Goal: Task Accomplishment & Management: Complete application form

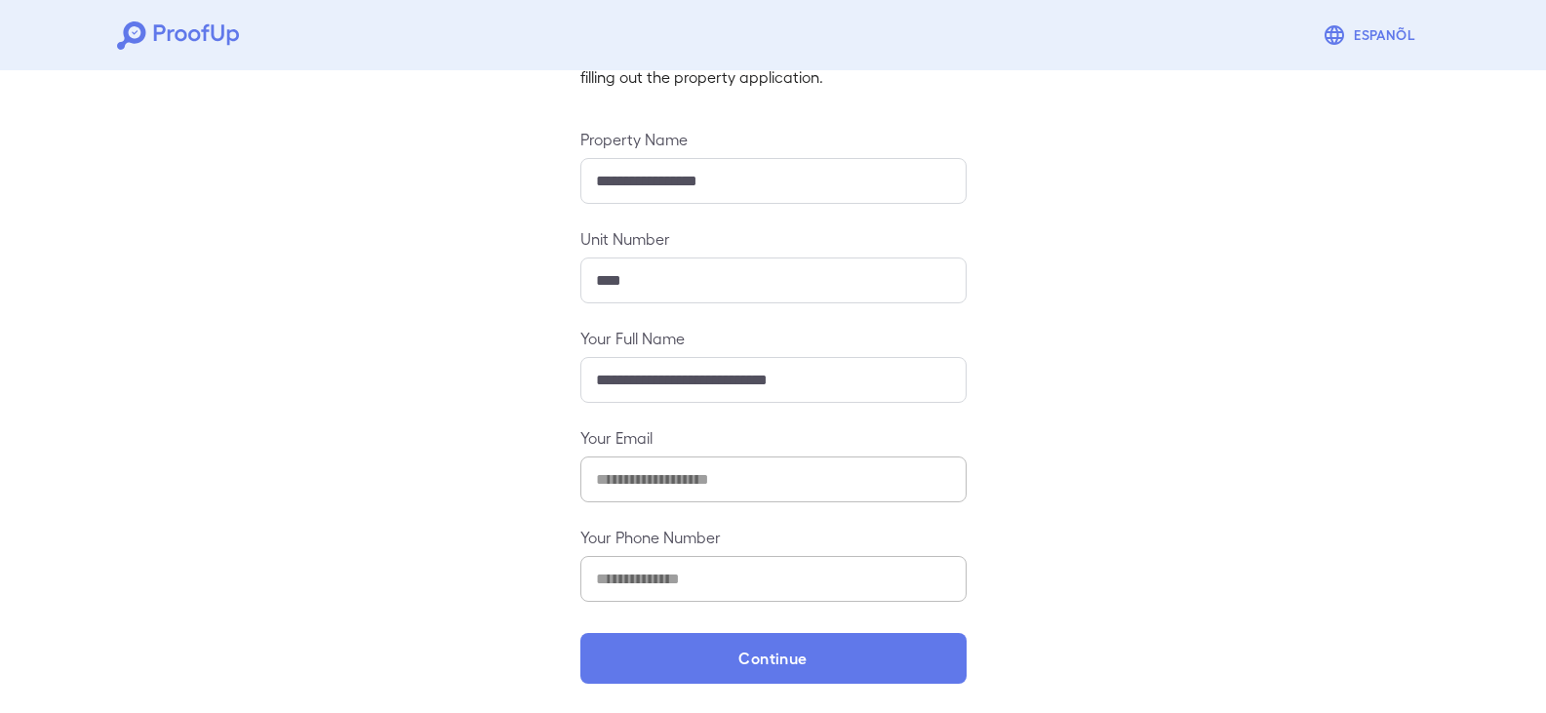
scroll to position [171, 0]
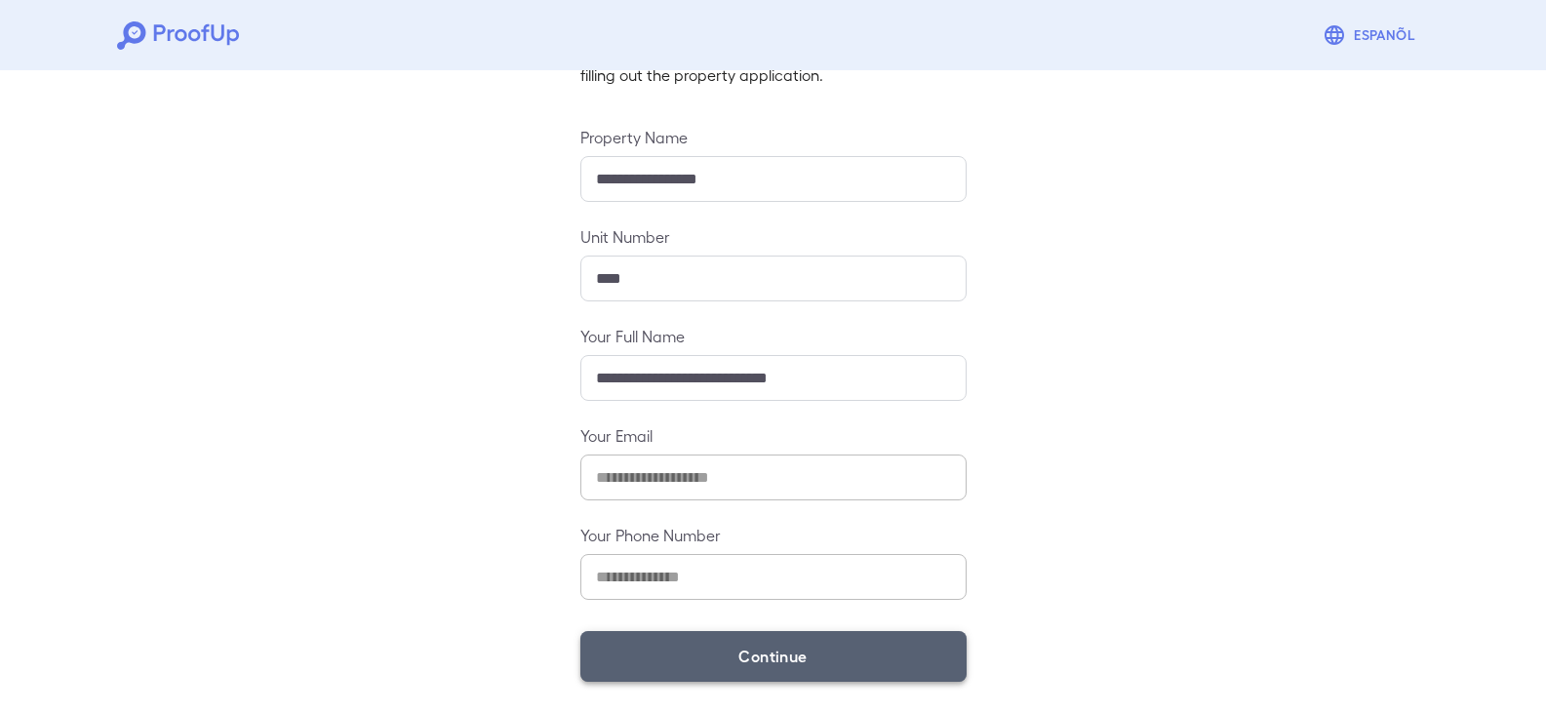
click at [768, 647] on button "Continue" at bounding box center [774, 656] width 386 height 51
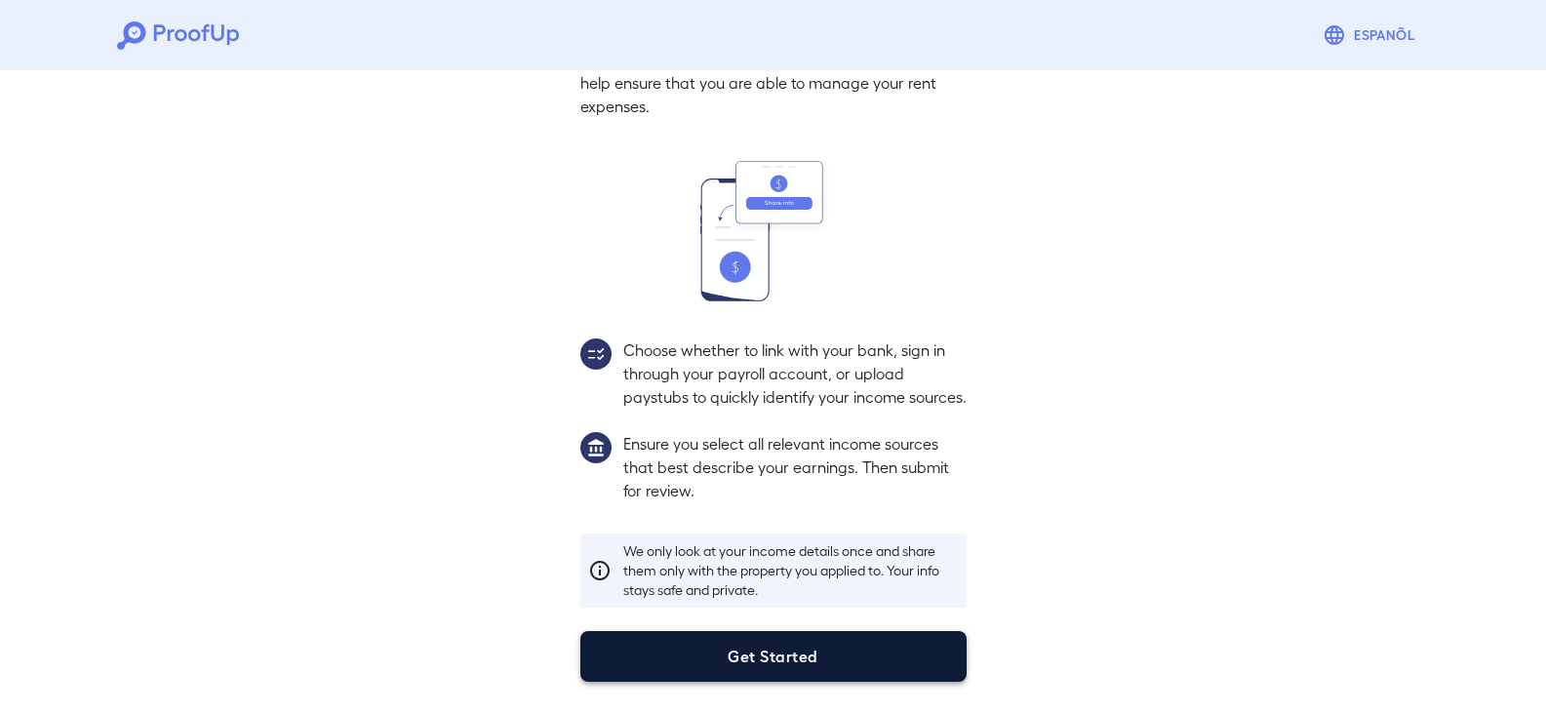
click at [723, 649] on button "Get Started" at bounding box center [774, 656] width 386 height 51
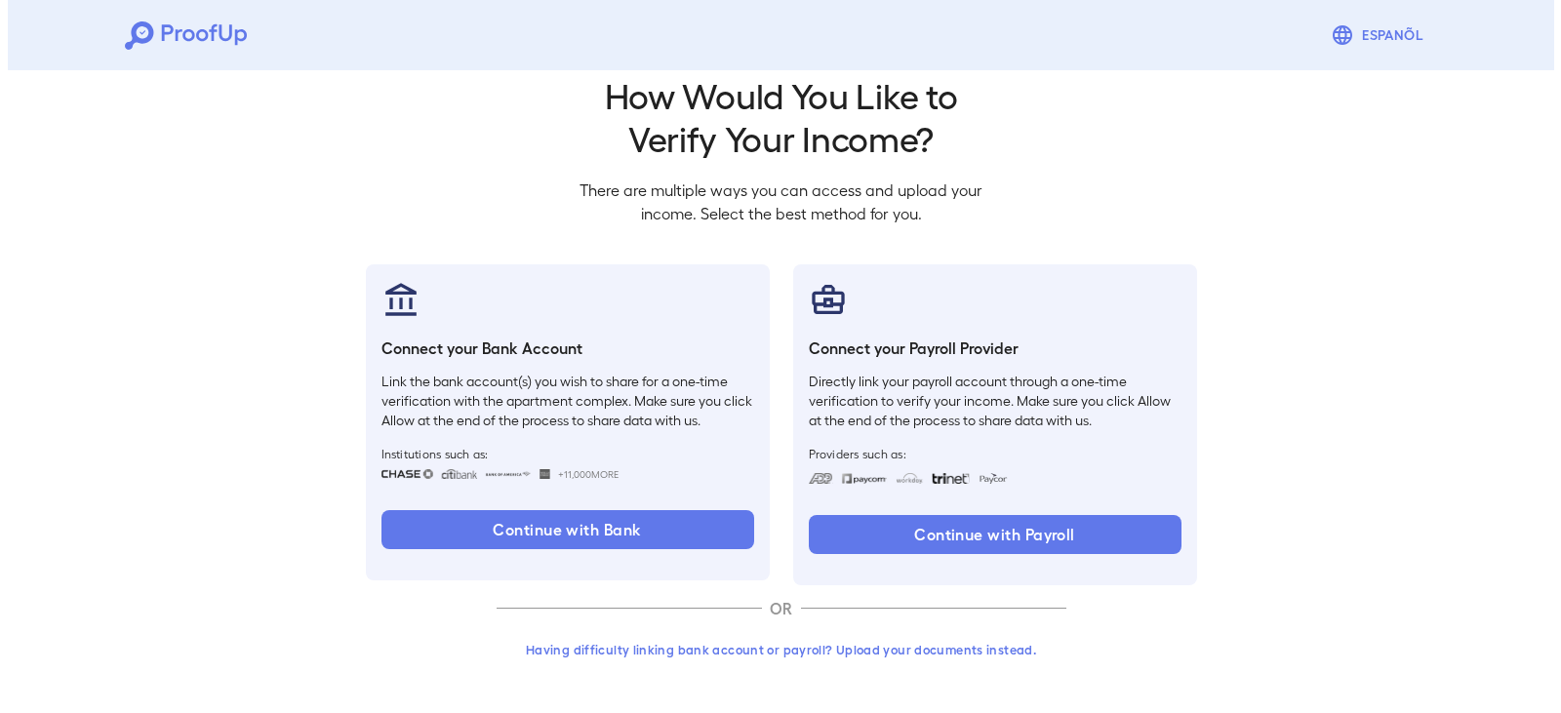
scroll to position [32, 0]
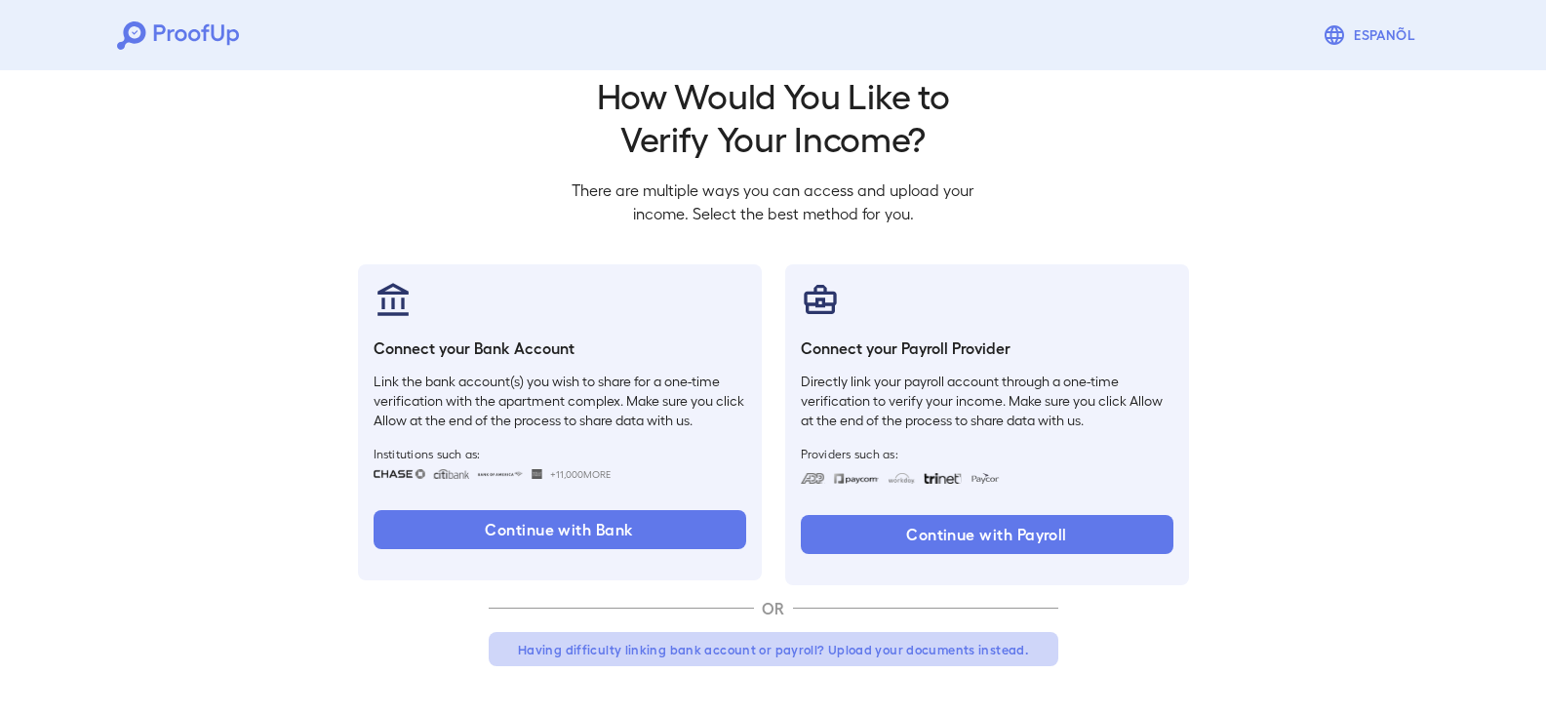
click at [749, 664] on button "Having difficulty linking bank account or payroll? Upload your documents instea…" at bounding box center [774, 649] width 570 height 35
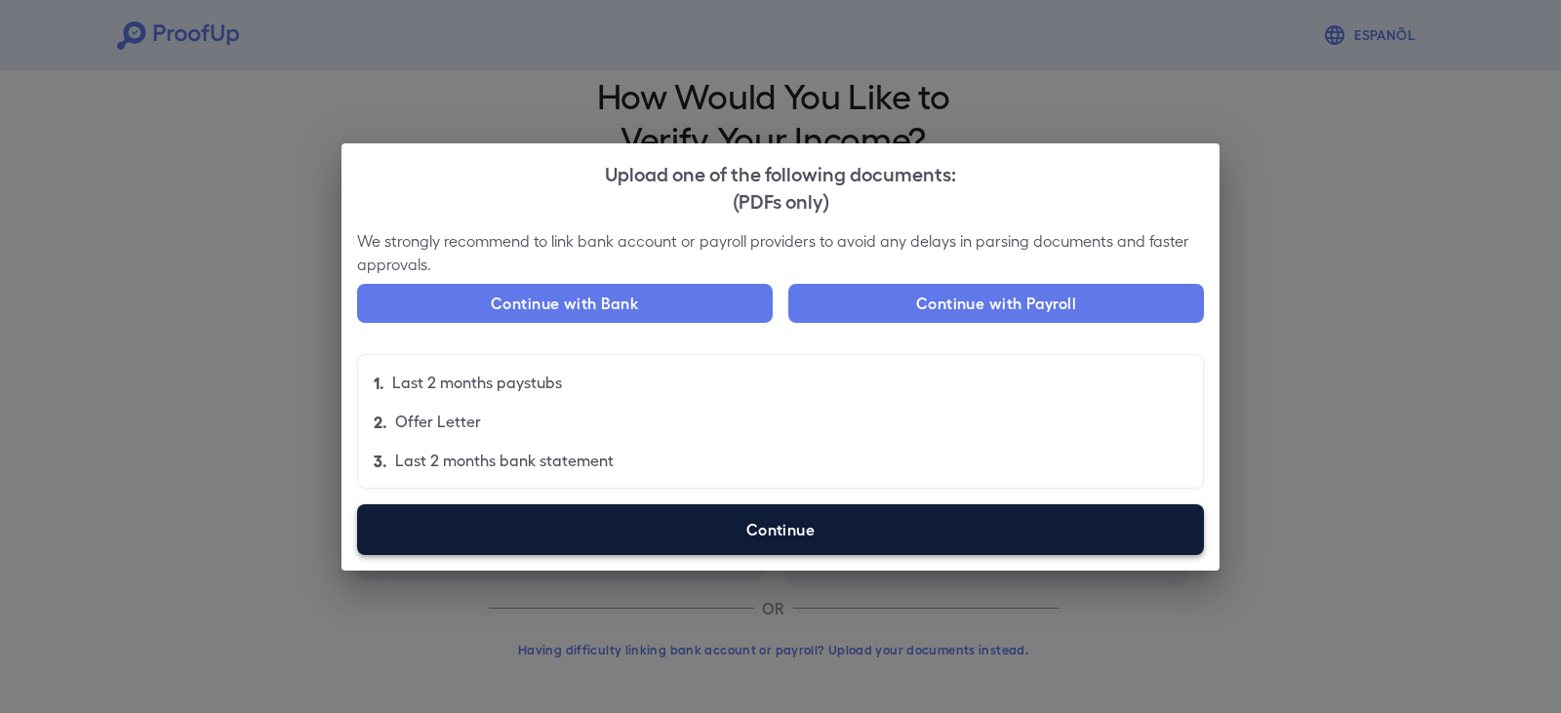
click at [749, 533] on label "Continue" at bounding box center [780, 529] width 847 height 51
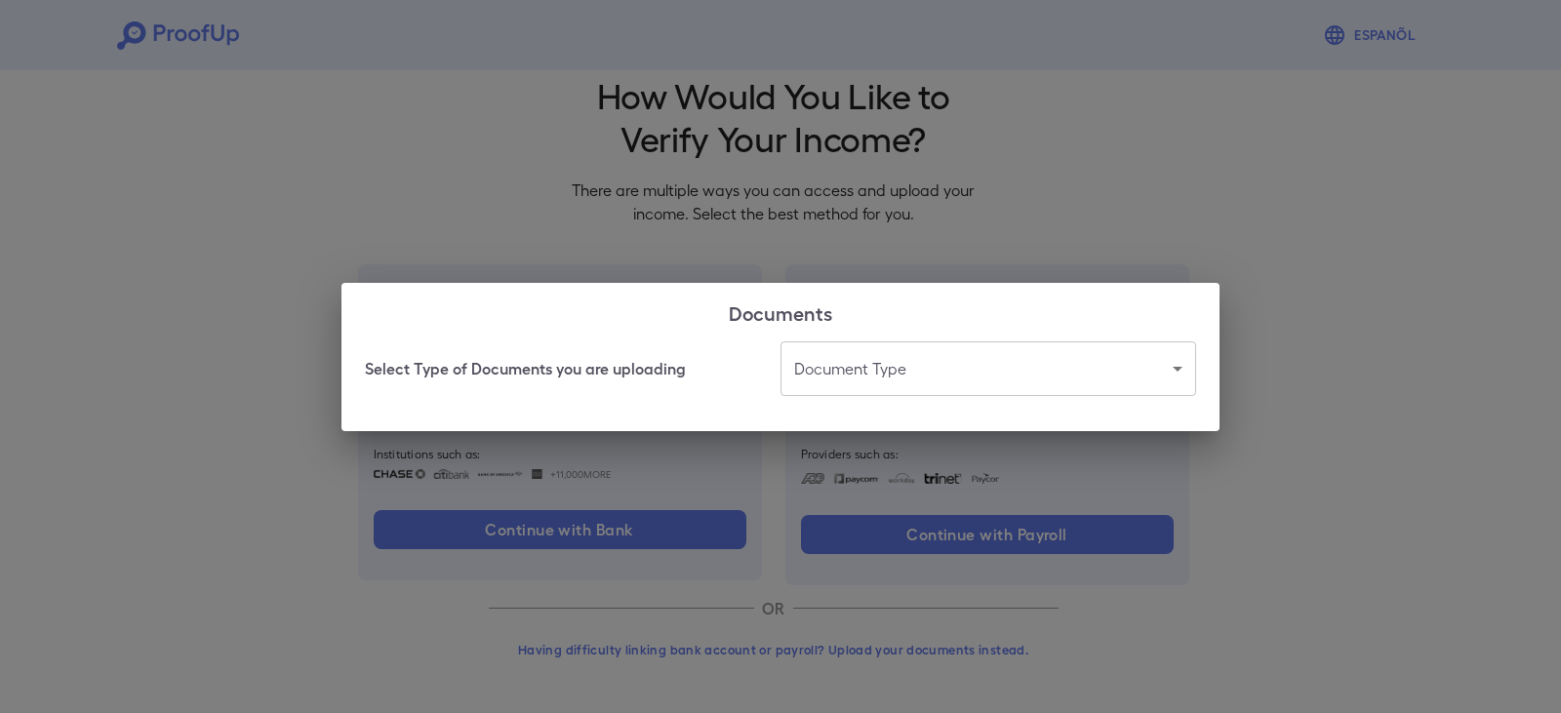
click at [890, 375] on body "Espanõl Go back How Would You Like to Verify Your Income? There are multiple wa…" at bounding box center [780, 340] width 1561 height 745
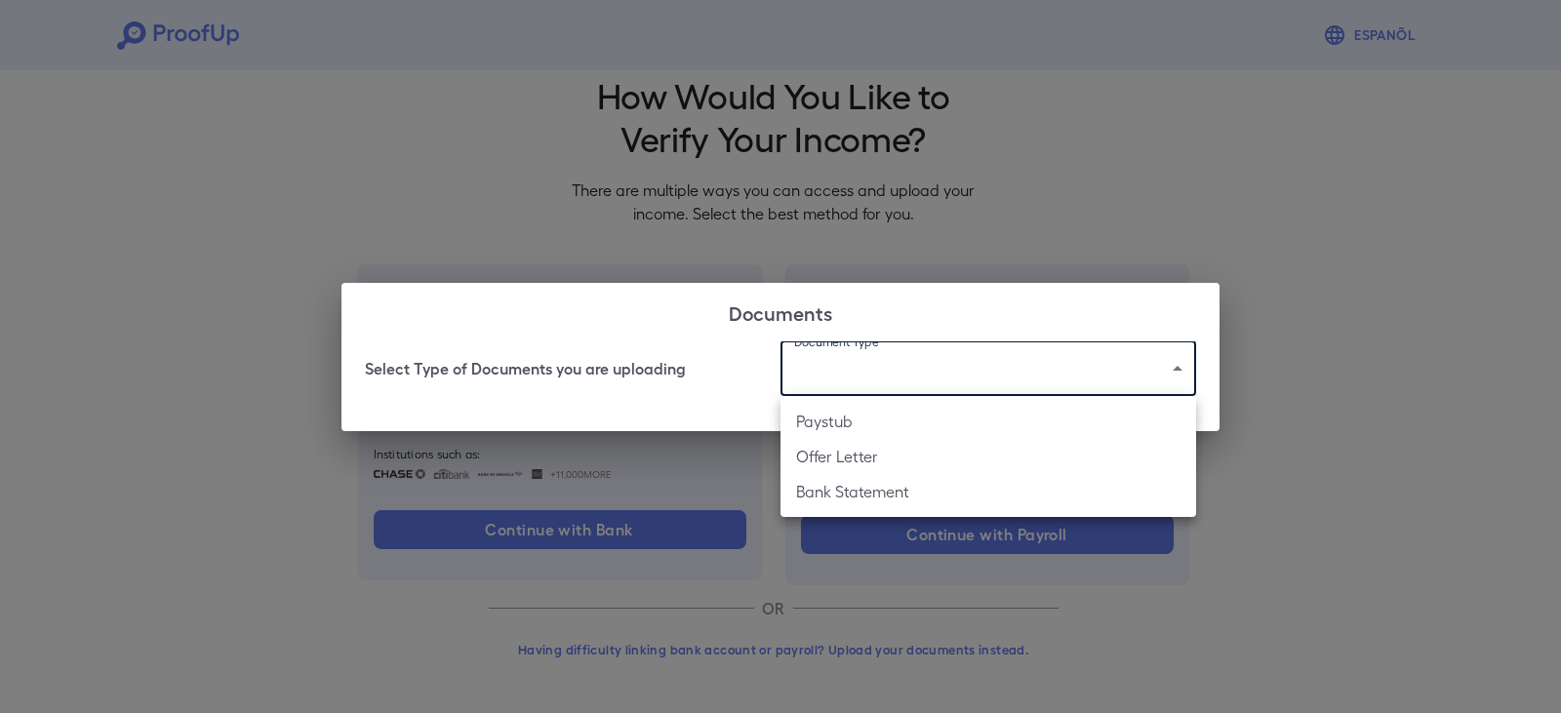
click at [895, 427] on li "Paystub" at bounding box center [989, 421] width 416 height 35
type input "*******"
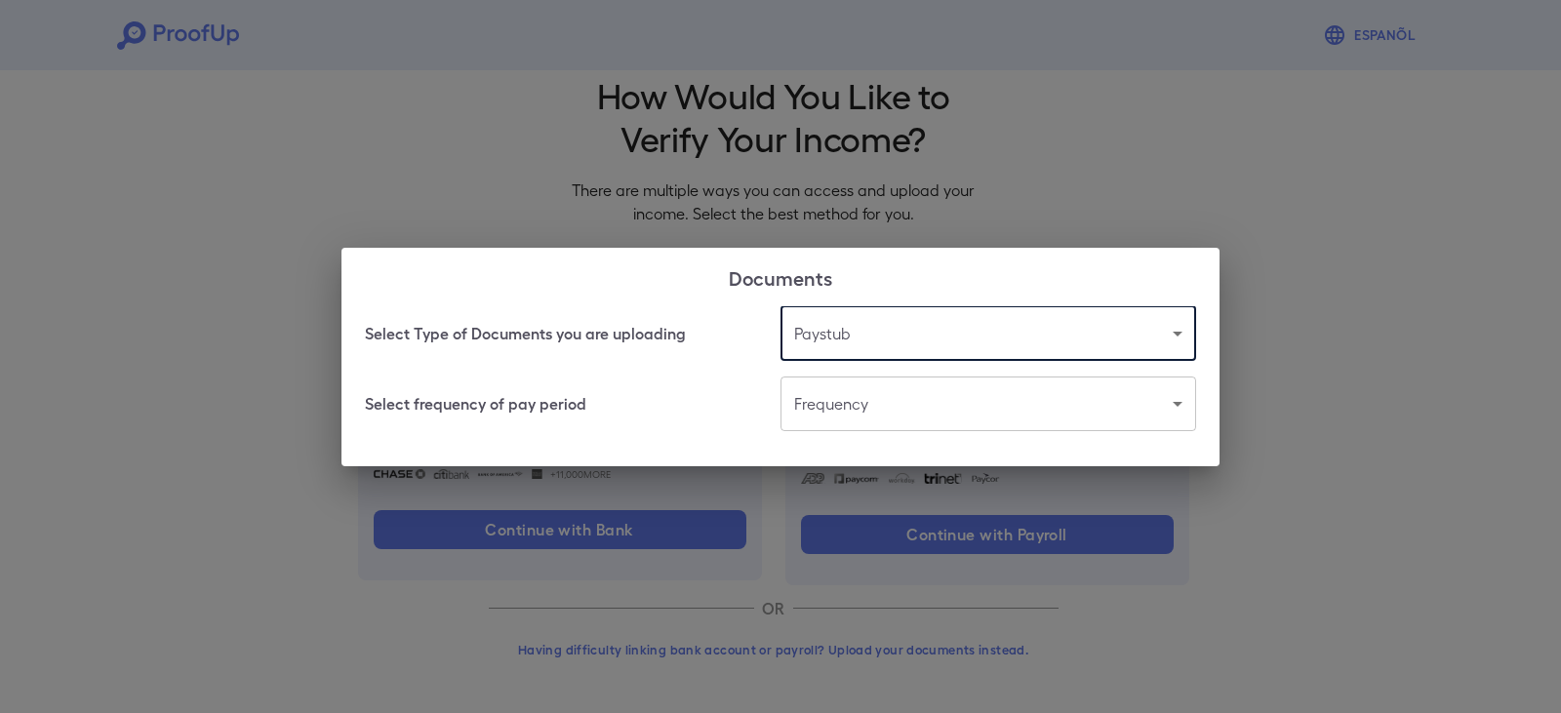
click at [866, 390] on body "Espanõl Go back How Would You Like to Verify Your Income? There are multiple wa…" at bounding box center [780, 340] width 1561 height 745
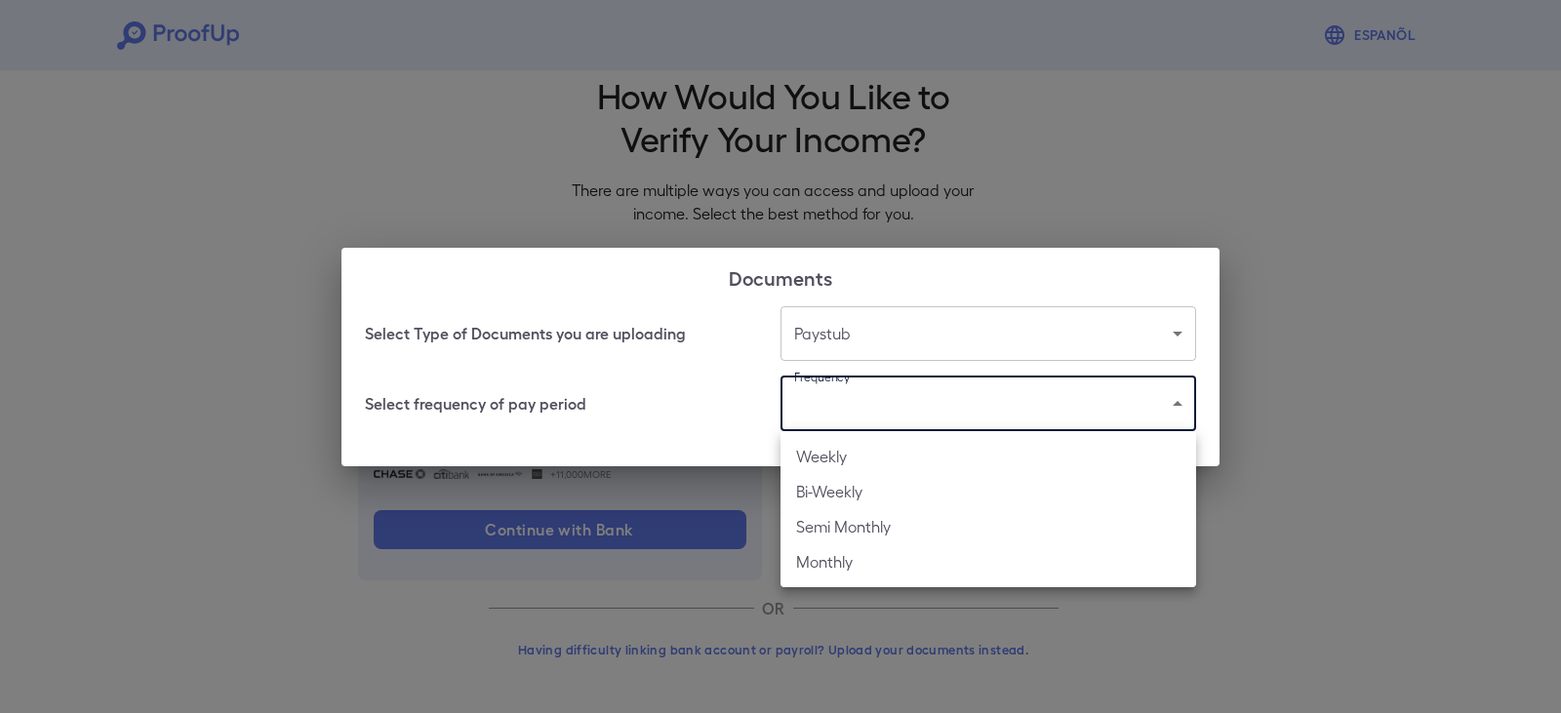
click at [871, 494] on li "Bi-Weekly" at bounding box center [989, 491] width 416 height 35
type input "*********"
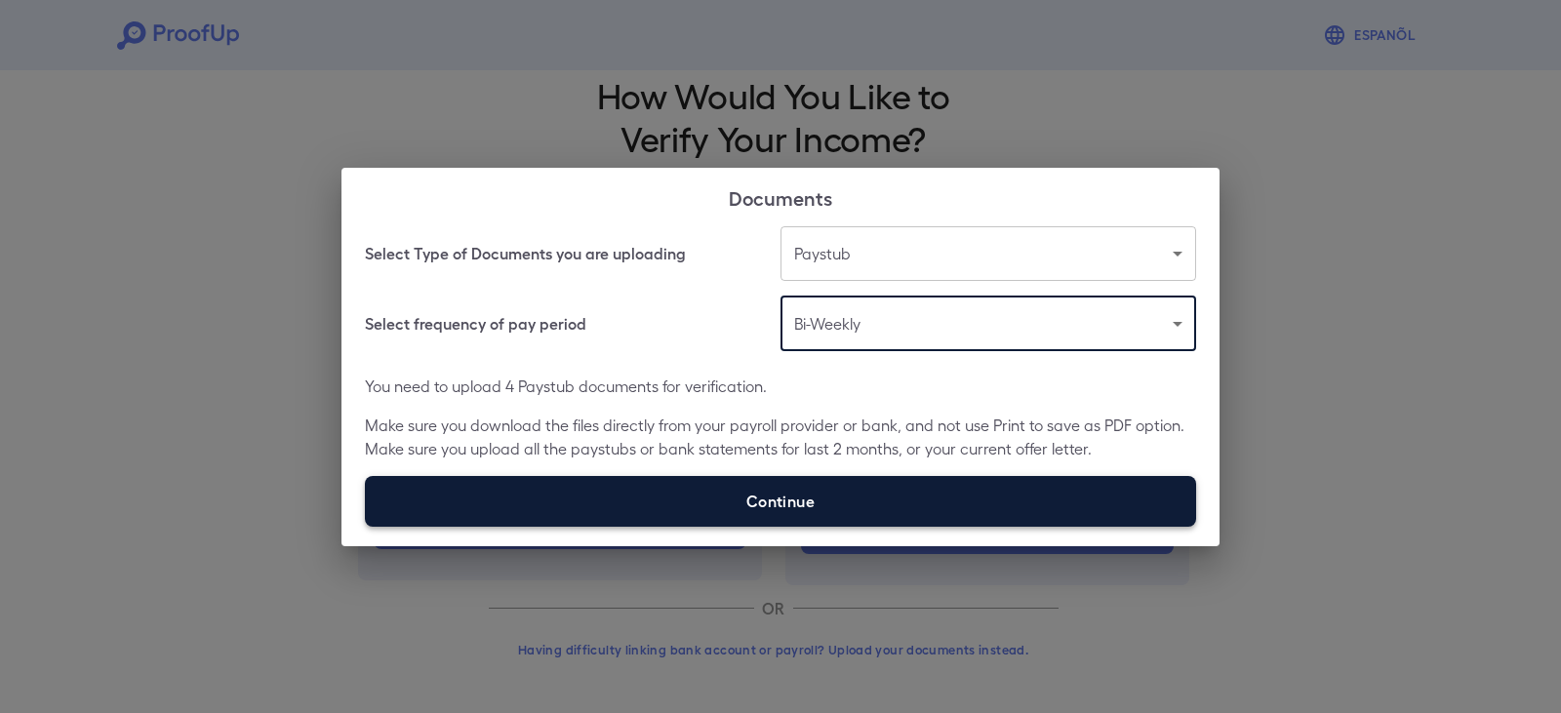
click at [787, 496] on label "Continue" at bounding box center [780, 501] width 831 height 51
click at [366, 526] on input "Continue" at bounding box center [365, 526] width 1 height 1
type input "**********"
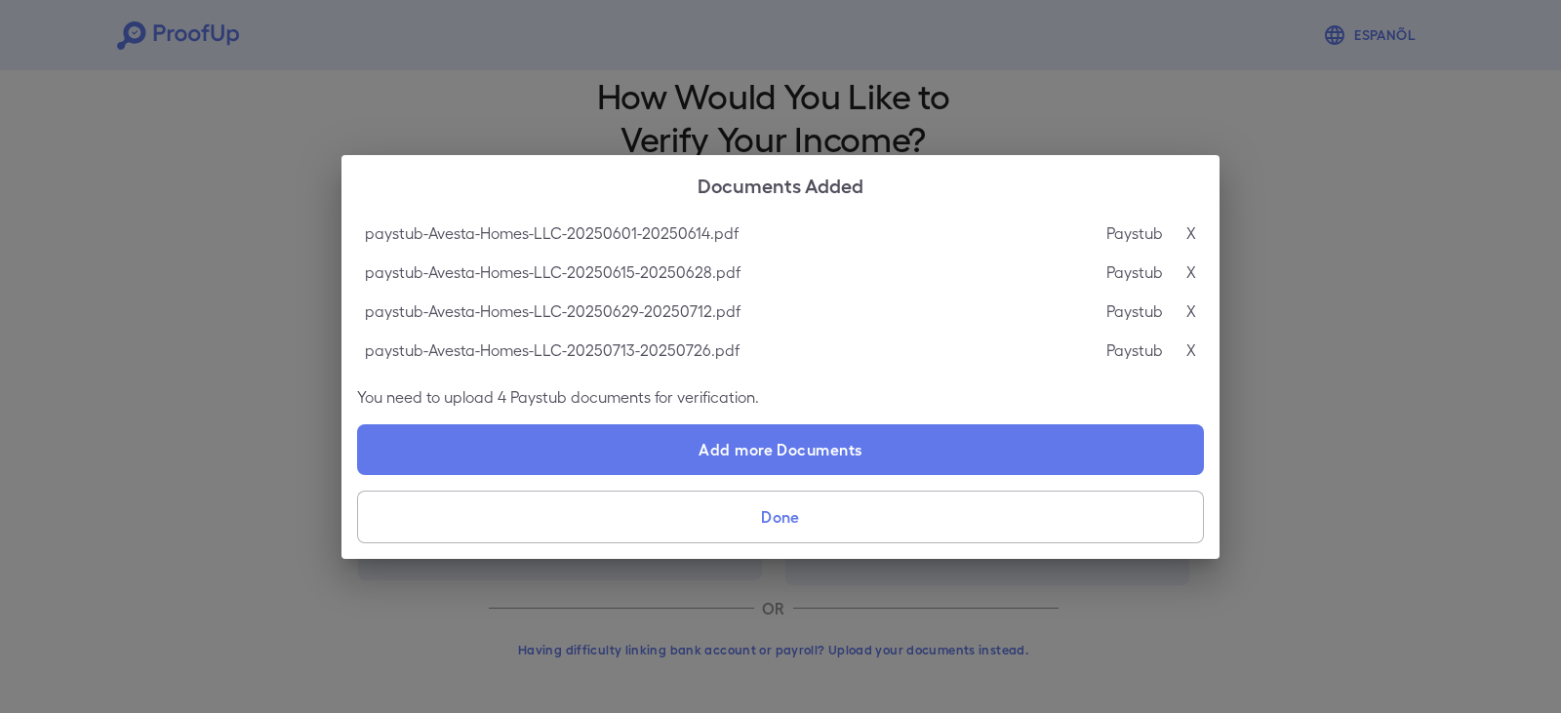
click at [786, 516] on button "Done" at bounding box center [780, 517] width 847 height 53
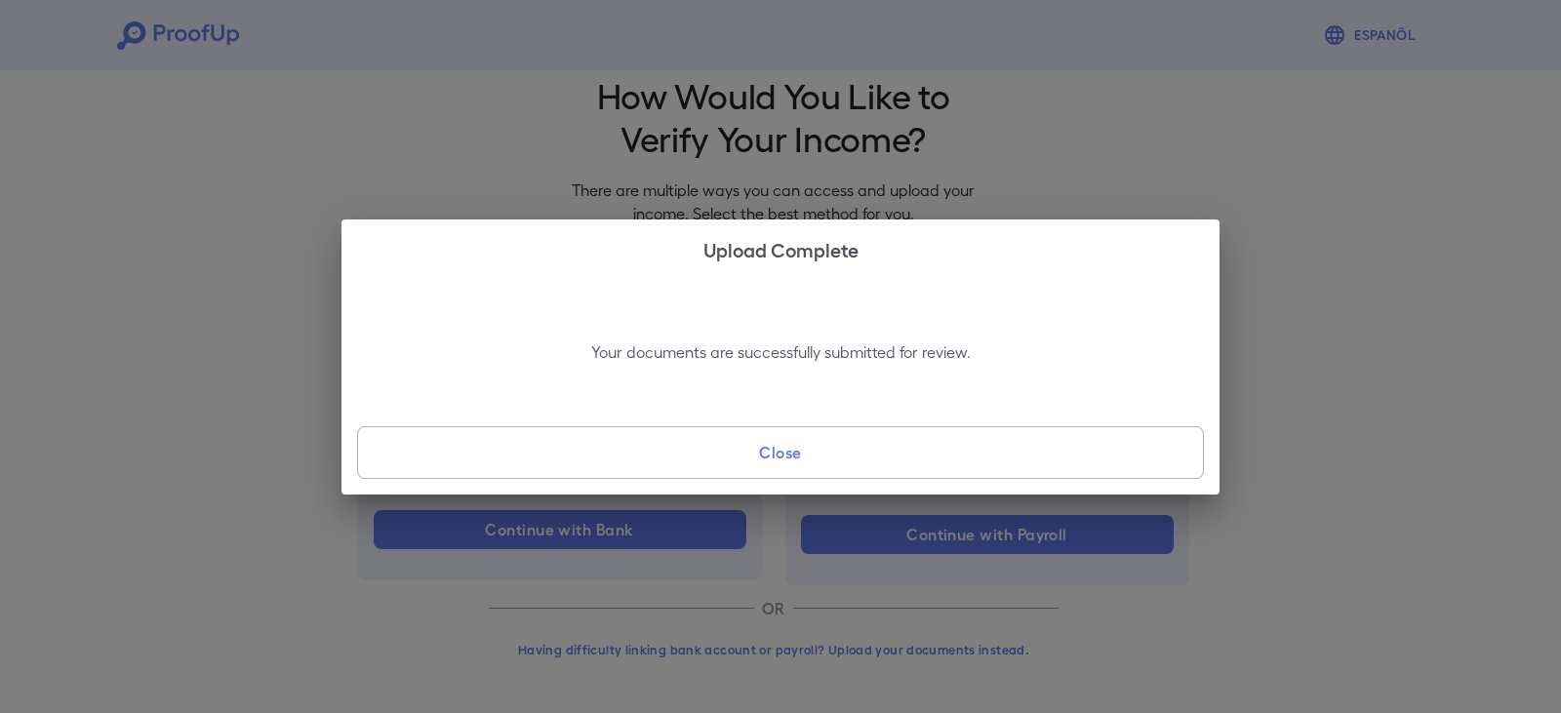
click at [793, 470] on button "Close" at bounding box center [780, 452] width 847 height 53
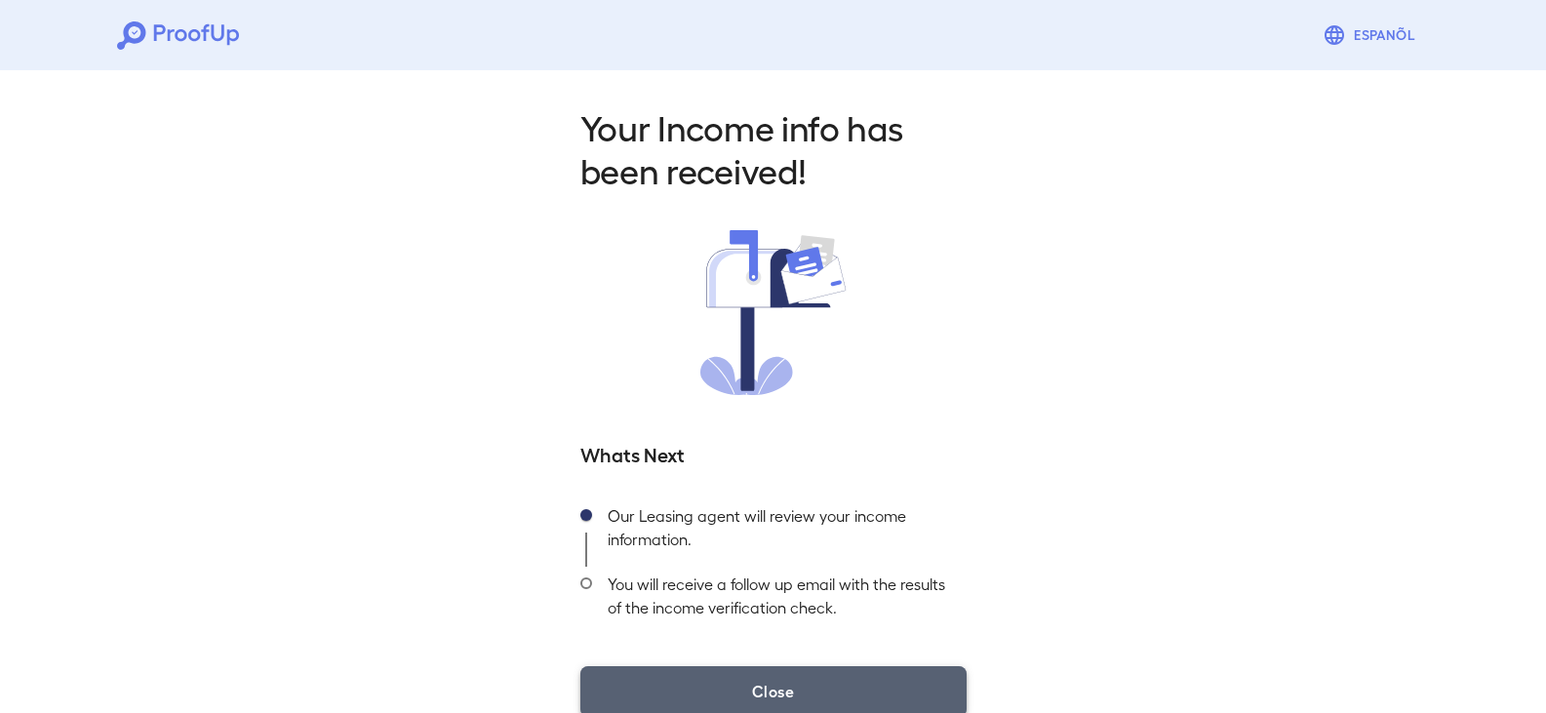
click at [777, 690] on button "Close" at bounding box center [774, 691] width 386 height 51
